Goal: Task Accomplishment & Management: Use online tool/utility

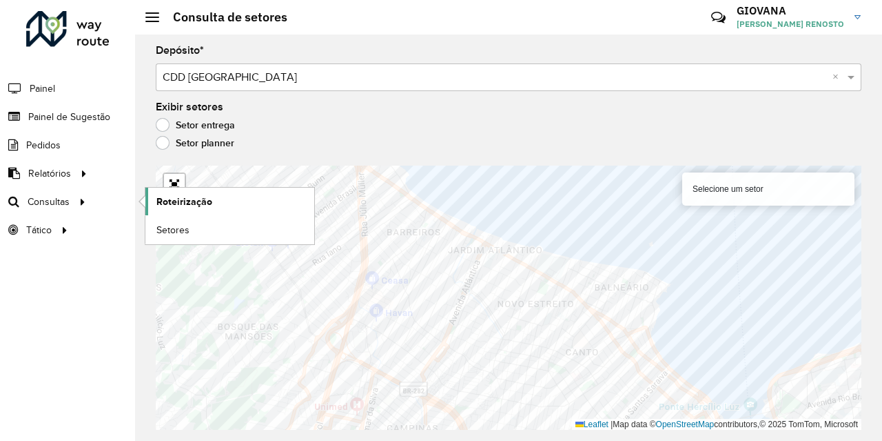
click at [165, 195] on span "Roteirização" at bounding box center [185, 201] width 56 height 14
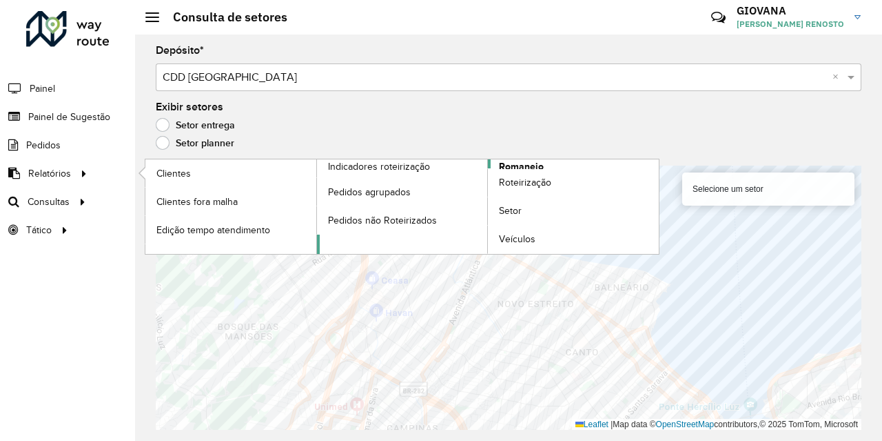
click at [529, 168] on span "Romaneio" at bounding box center [521, 166] width 45 height 14
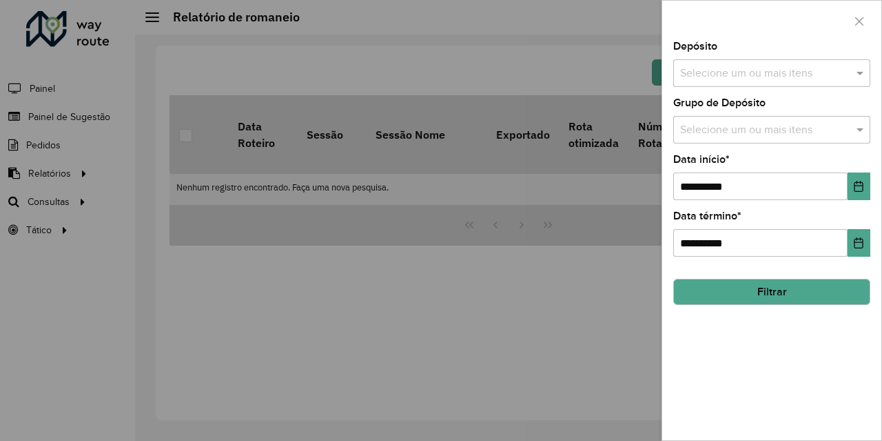
click at [816, 74] on input "text" at bounding box center [765, 73] width 176 height 17
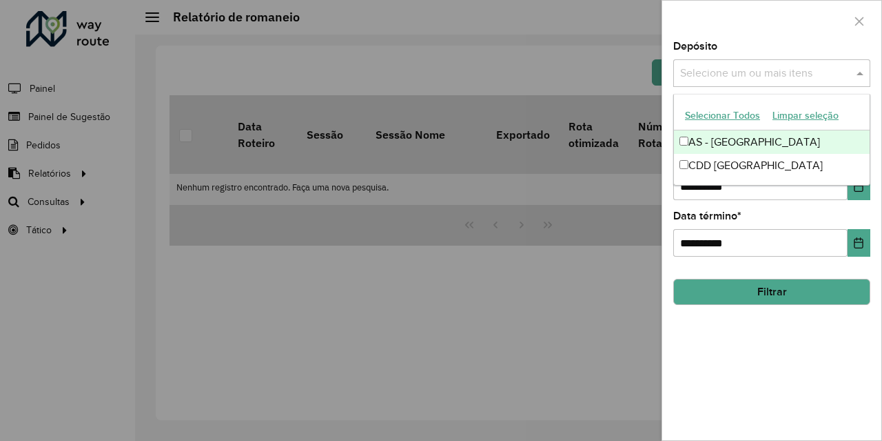
click at [749, 119] on button "Selecionar Todos" at bounding box center [723, 115] width 88 height 21
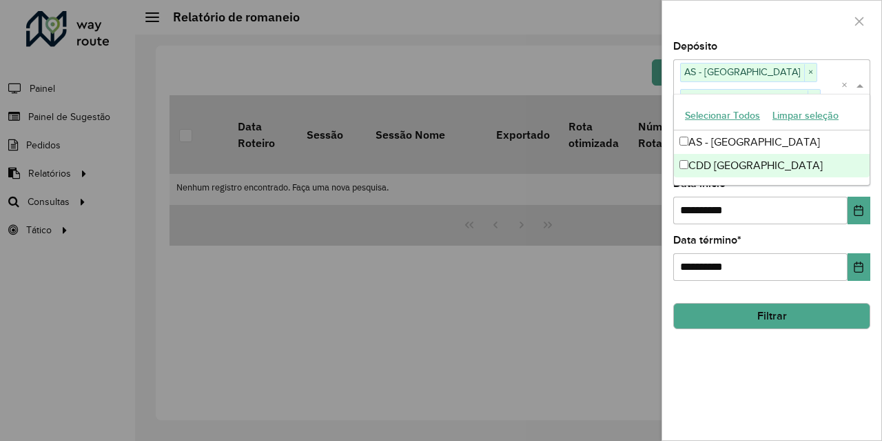
click at [741, 347] on div "**********" at bounding box center [772, 240] width 219 height 399
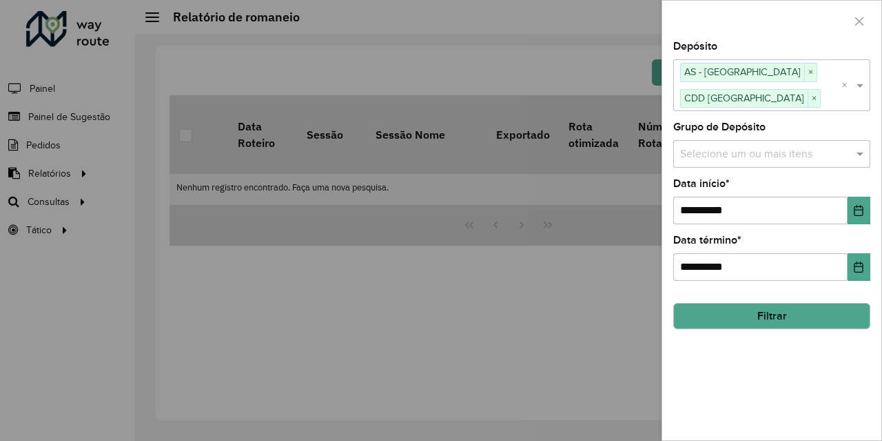
click at [763, 329] on div "**********" at bounding box center [772, 240] width 219 height 399
click at [781, 318] on button "Filtrar" at bounding box center [772, 316] width 197 height 26
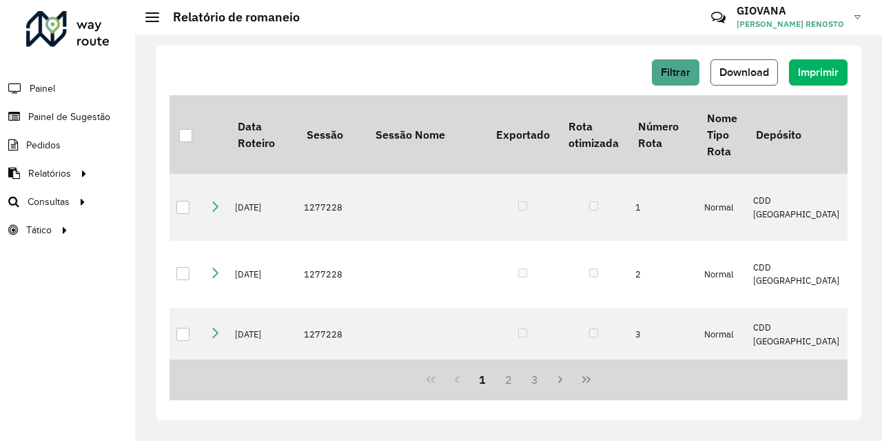
click at [756, 69] on span "Download" at bounding box center [745, 72] width 50 height 12
click at [759, 69] on span "Download" at bounding box center [745, 72] width 50 height 12
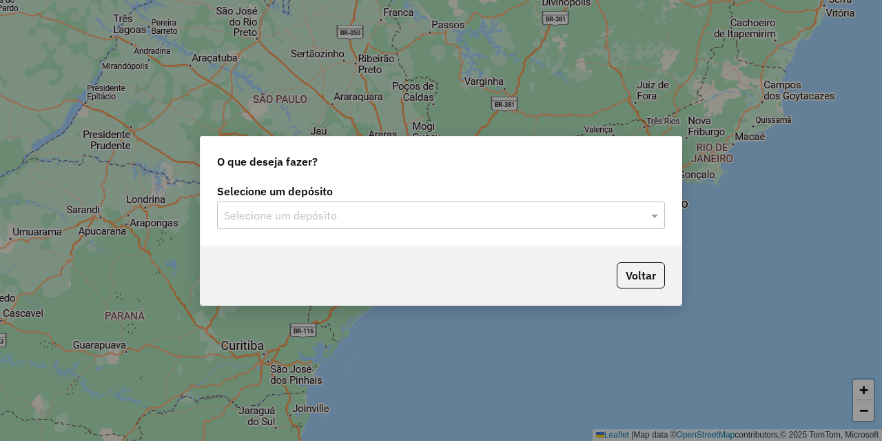
click at [399, 218] on input "text" at bounding box center [427, 216] width 407 height 17
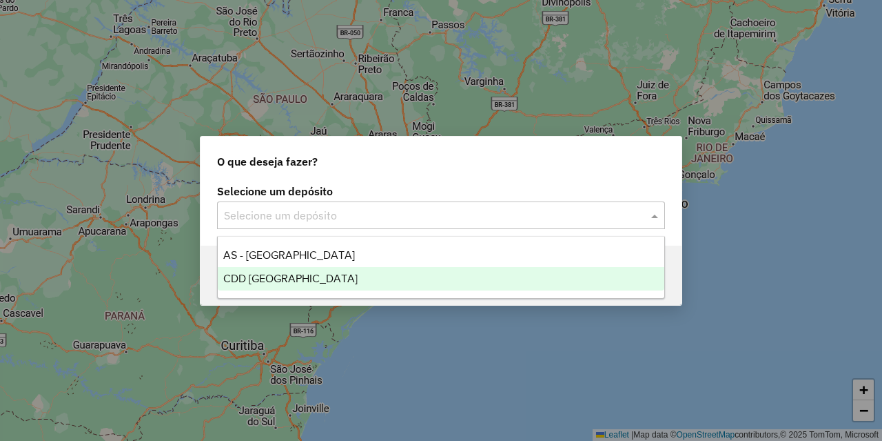
click at [342, 276] on div "CDD [GEOGRAPHIC_DATA]" at bounding box center [441, 278] width 447 height 23
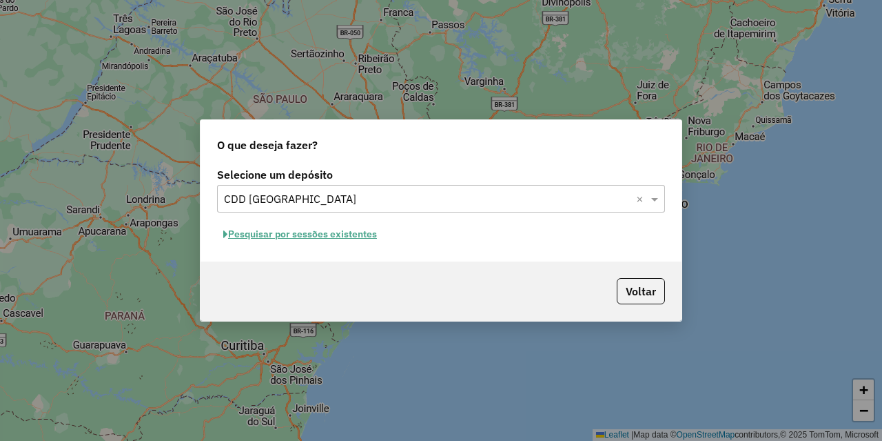
click at [288, 230] on button "Pesquisar por sessões existentes" at bounding box center [300, 233] width 166 height 21
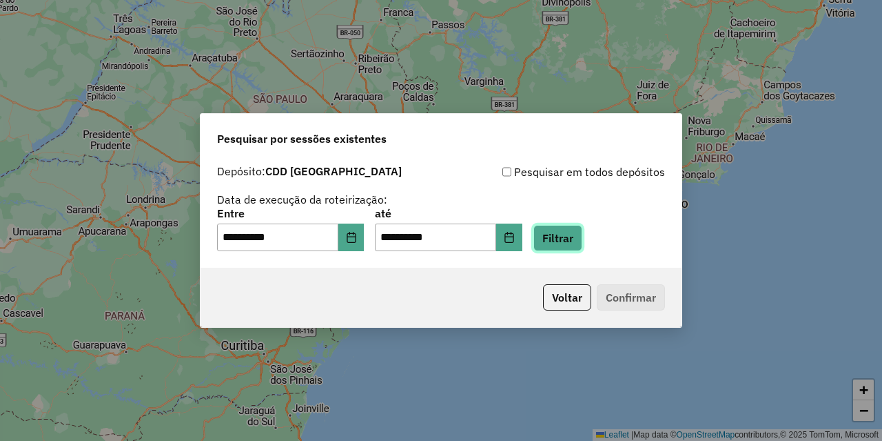
click at [583, 250] on button "Filtrar" at bounding box center [558, 238] width 49 height 26
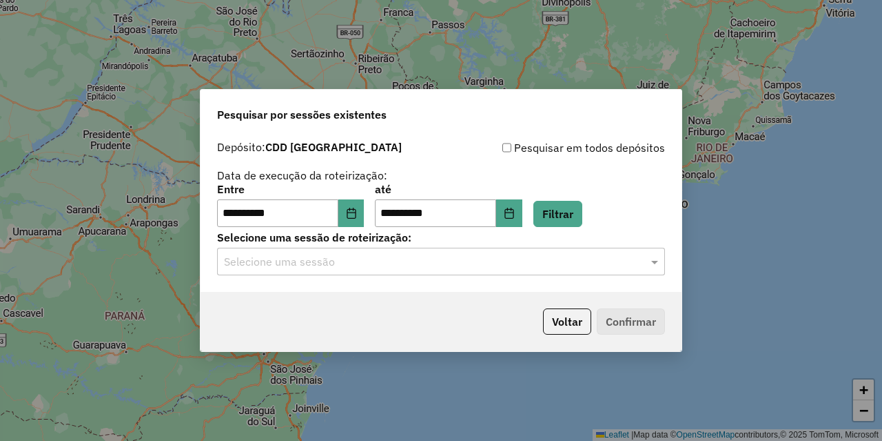
click at [418, 264] on input "text" at bounding box center [427, 262] width 407 height 17
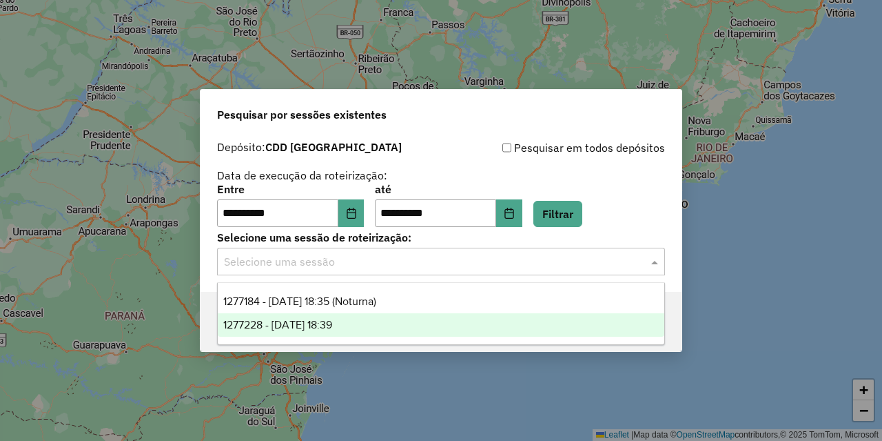
click at [392, 323] on div "1277228 - 17/09/2025 18:39" at bounding box center [441, 324] width 447 height 23
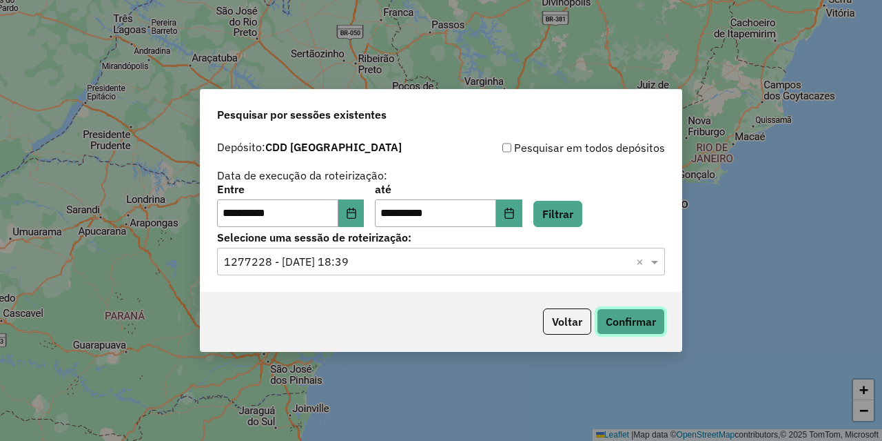
click at [644, 325] on button "Confirmar" at bounding box center [631, 321] width 68 height 26
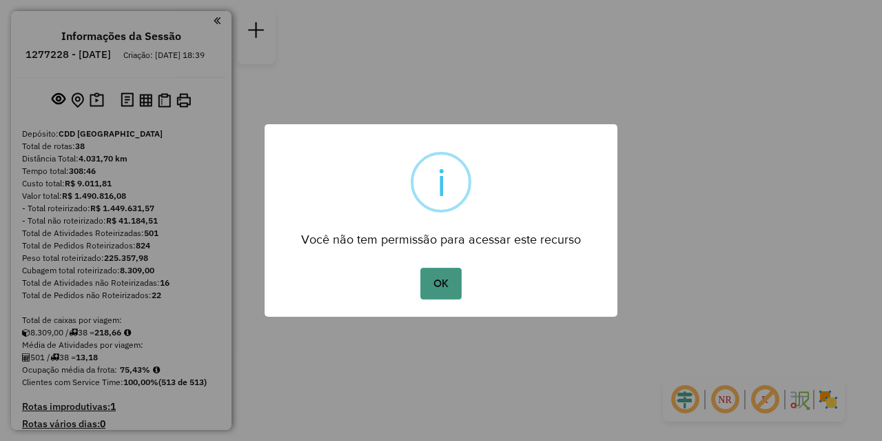
click at [458, 293] on button "OK" at bounding box center [441, 284] width 41 height 32
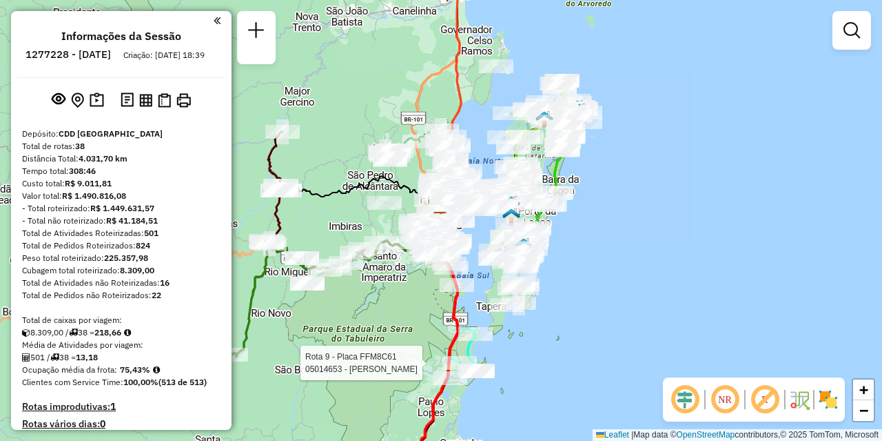
select select "**********"
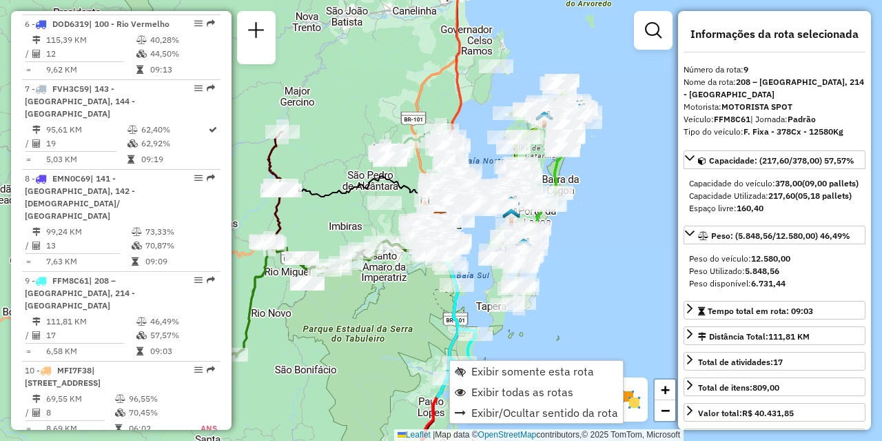
scroll to position [1183, 0]
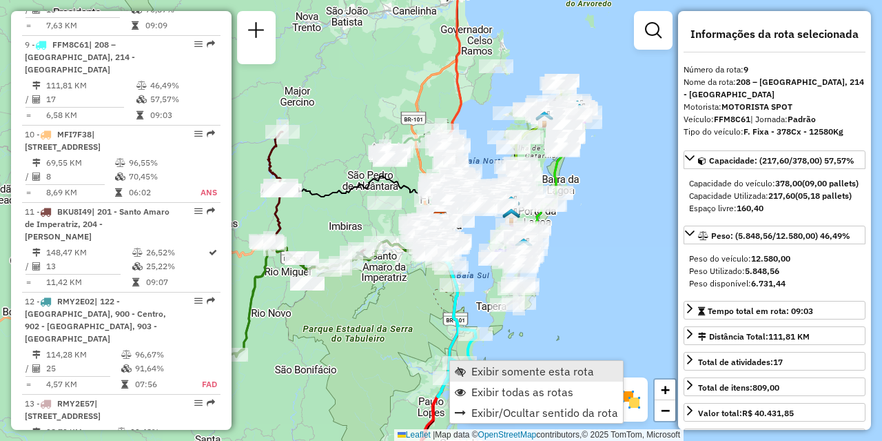
click at [506, 370] on span "Exibir somente esta rota" at bounding box center [533, 370] width 123 height 11
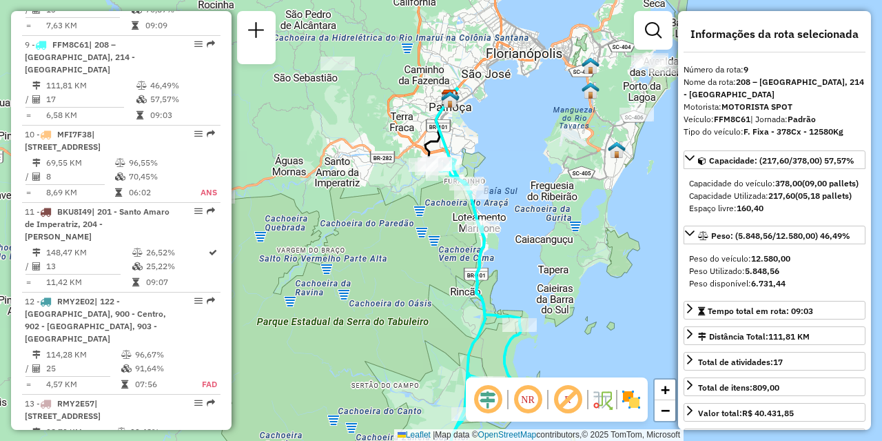
drag, startPoint x: 454, startPoint y: 97, endPoint x: 487, endPoint y: 148, distance: 61.2
click at [487, 147] on div "Janela de atendimento Grade de atendimento Capacidade Transportadoras Veículos …" at bounding box center [441, 220] width 882 height 441
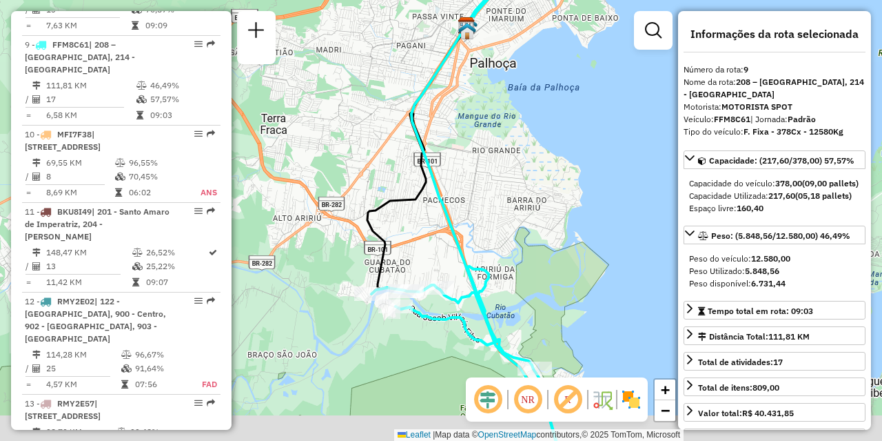
drag, startPoint x: 506, startPoint y: 227, endPoint x: 518, endPoint y: 174, distance: 53.8
click at [518, 174] on div "Janela de atendimento Grade de atendimento Capacidade Transportadoras Veículos …" at bounding box center [441, 220] width 882 height 441
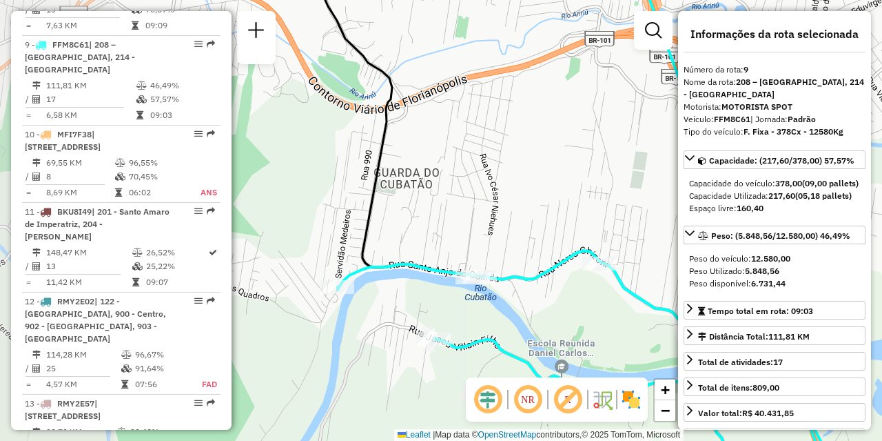
drag, startPoint x: 436, startPoint y: 319, endPoint x: 507, endPoint y: 332, distance: 72.2
click at [507, 332] on div "Janela de atendimento Grade de atendimento Capacidade Transportadoras Veículos …" at bounding box center [441, 220] width 882 height 441
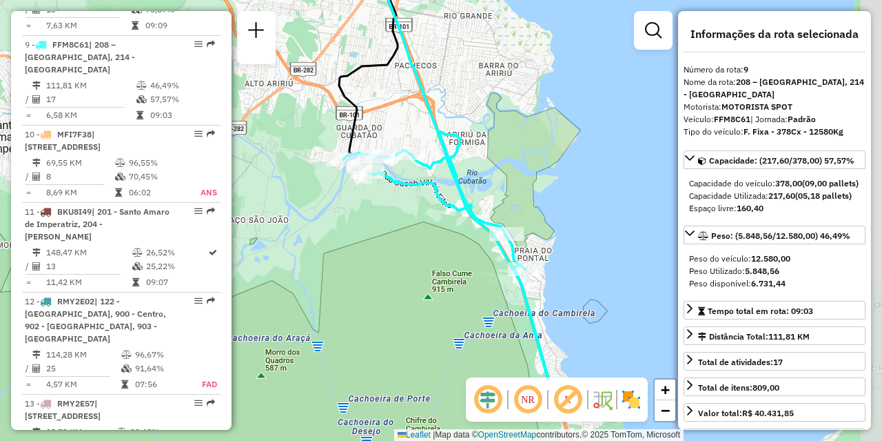
drag, startPoint x: 627, startPoint y: 285, endPoint x: 568, endPoint y: 183, distance: 117.1
click at [568, 183] on div "Janela de atendimento Grade de atendimento Capacidade Transportadoras Veículos …" at bounding box center [441, 220] width 882 height 441
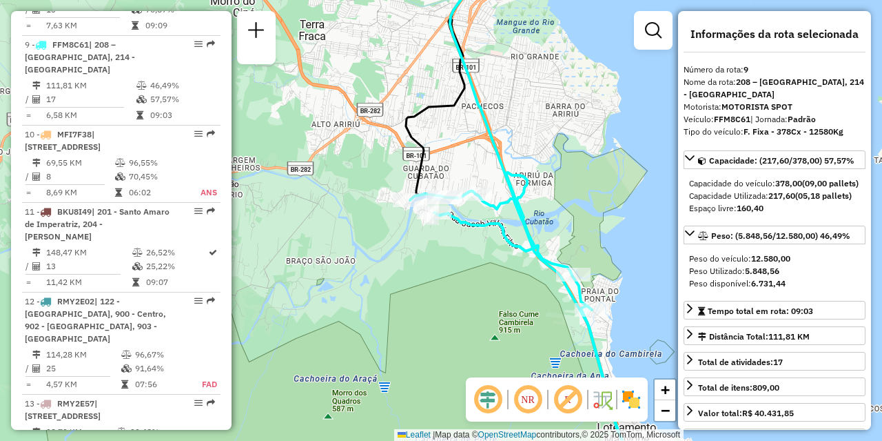
drag, startPoint x: 501, startPoint y: 150, endPoint x: 597, endPoint y: 214, distance: 115.9
click at [597, 214] on div "Janela de atendimento Grade de atendimento Capacidade Transportadoras Veículos …" at bounding box center [441, 220] width 882 height 441
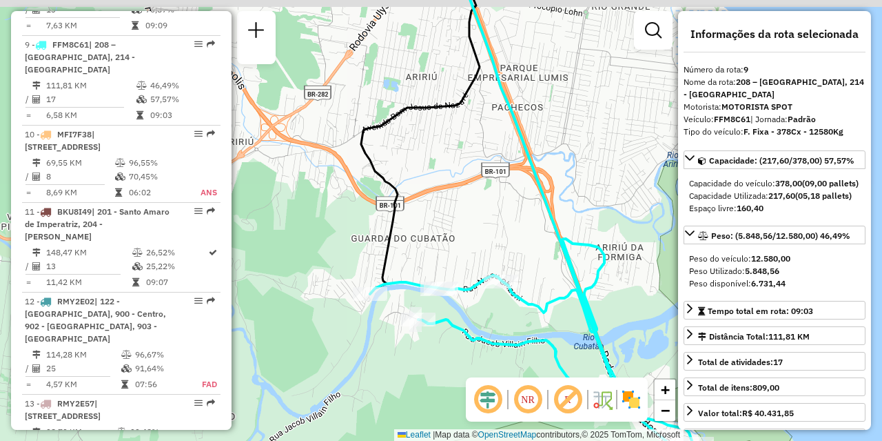
drag, startPoint x: 492, startPoint y: 167, endPoint x: 515, endPoint y: 238, distance: 74.8
click at [515, 238] on div "Janela de atendimento Grade de atendimento Capacidade Transportadoras Veículos …" at bounding box center [441, 220] width 882 height 441
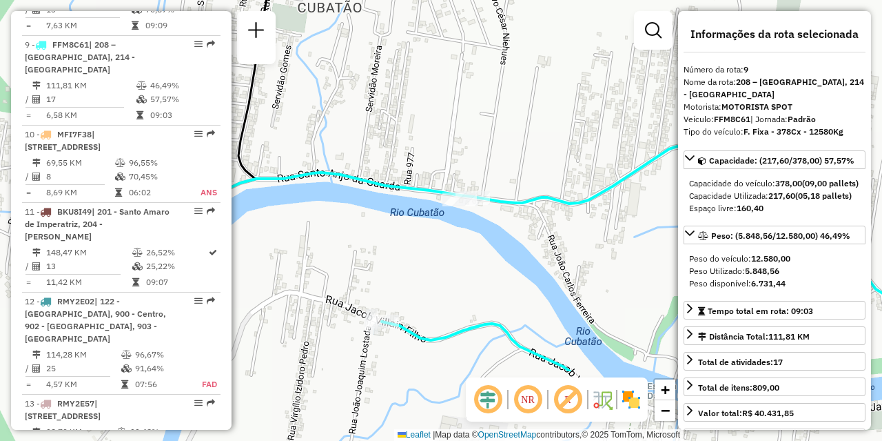
drag, startPoint x: 408, startPoint y: 347, endPoint x: 638, endPoint y: 234, distance: 256.8
click at [638, 234] on div "Janela de atendimento Grade de atendimento Capacidade Transportadoras Veículos …" at bounding box center [441, 220] width 882 height 441
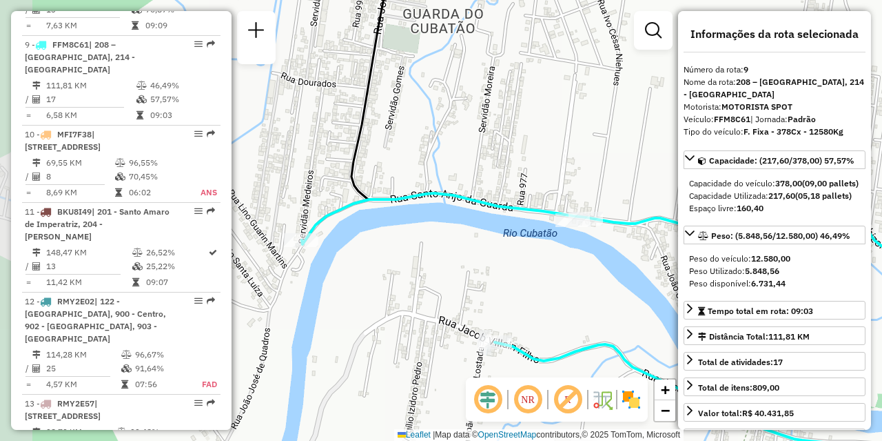
drag, startPoint x: 496, startPoint y: 278, endPoint x: 614, endPoint y: 300, distance: 119.3
click at [614, 300] on div "Janela de atendimento Grade de atendimento Capacidade Transportadoras Veículos …" at bounding box center [441, 220] width 882 height 441
